Goal: Communication & Community: Ask a question

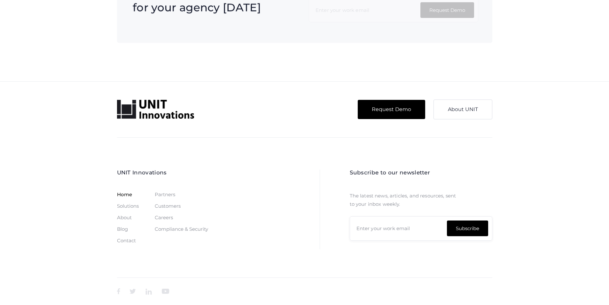
scroll to position [1960, 0]
click at [117, 241] on link "Contact" at bounding box center [126, 240] width 19 height 5
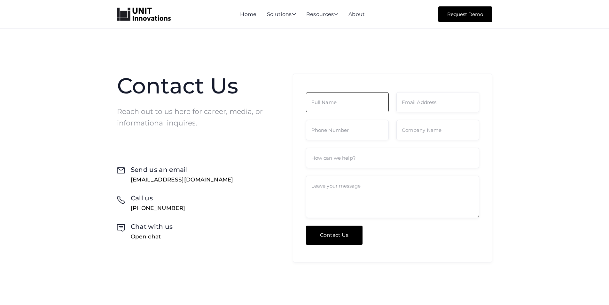
click at [356, 102] on input "Contact Form" at bounding box center [347, 102] width 83 height 20
type input "[PERSON_NAME]"
type input "[EMAIL_ADDRESS][DOMAIN_NAME]"
type input "9786848140"
type input "Commercial Cleaners Inc"
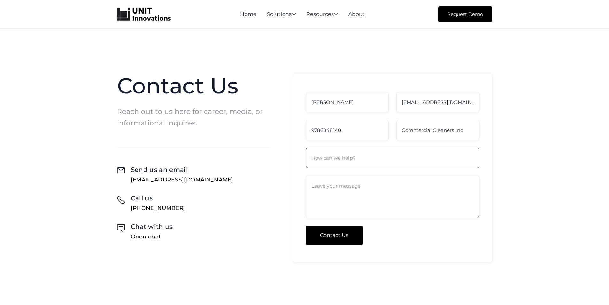
click at [359, 165] on input "Contact Form" at bounding box center [392, 158] width 173 height 20
type input "Commercial cleaning service estimate"
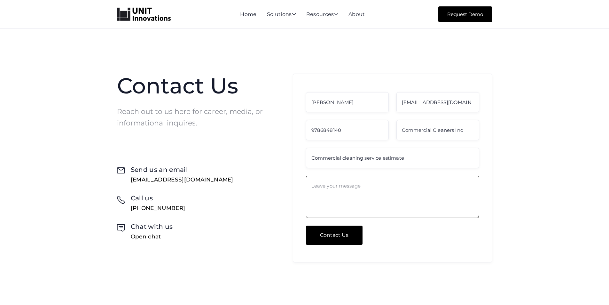
click at [342, 189] on textarea "Contact Form" at bounding box center [392, 197] width 173 height 42
paste textarea "Greetings, I hope all is well with you. We'd love to set up a short on-site wal…"
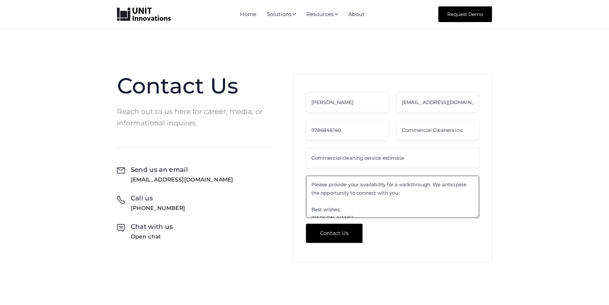
scroll to position [95, 0]
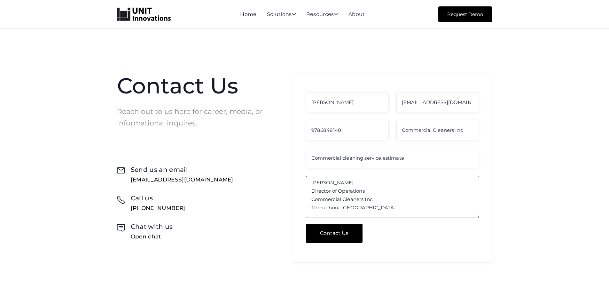
type textarea "Greetings, I hope all is well with you. We'd love to set up a short on-site wal…"
click at [348, 231] on input "Contact Us" at bounding box center [334, 232] width 57 height 19
type input "Please wait..."
